Goal: Task Accomplishment & Management: Use online tool/utility

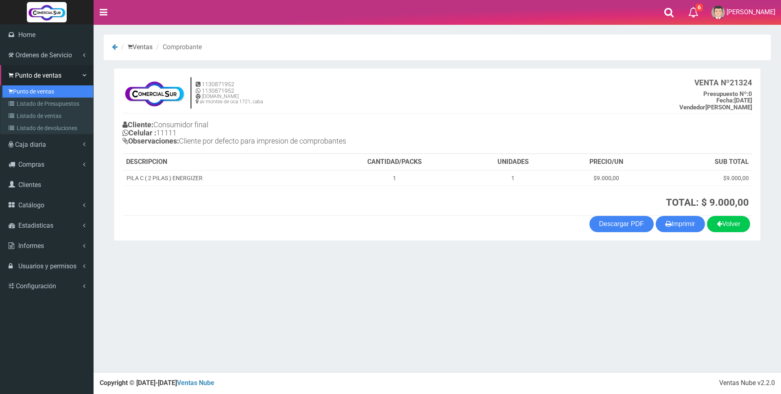
click at [31, 92] on link "Punto de ventas" at bounding box center [47, 91] width 91 height 12
